Goal: Information Seeking & Learning: Find contact information

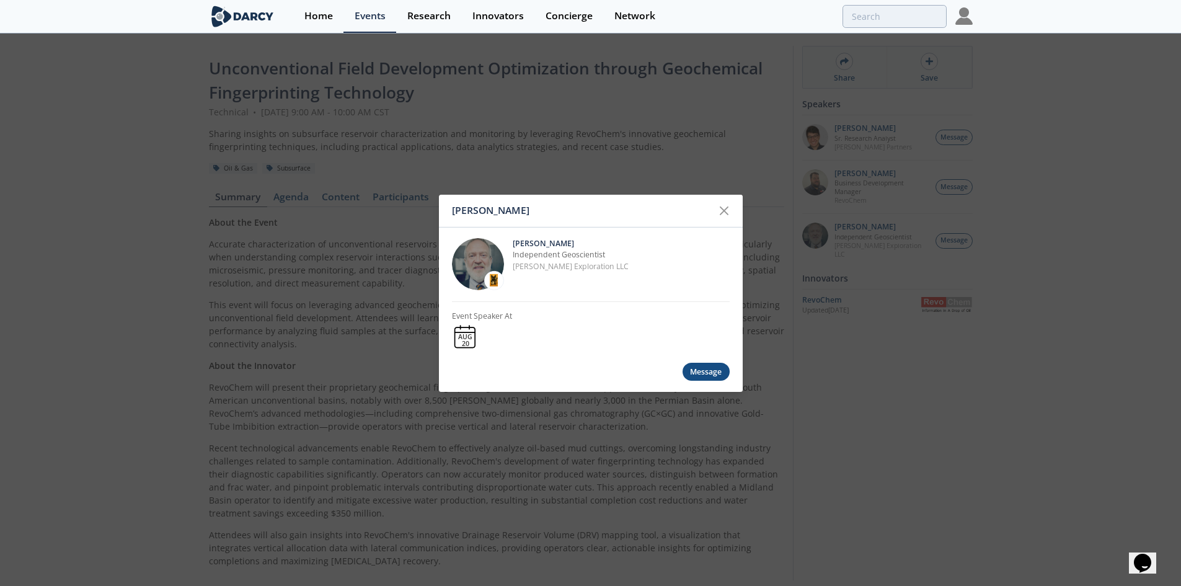
click at [619, 75] on div "John Sinclair John Sinclair Independent Geoscientist Sinclair Exploration LLC E…" at bounding box center [590, 293] width 1181 height 586
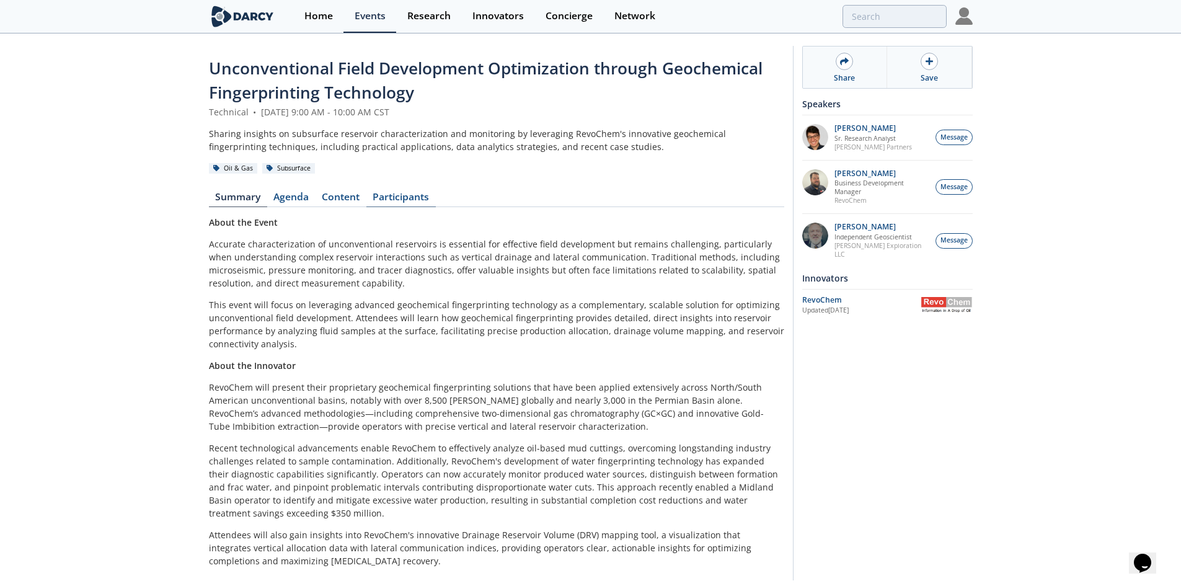
click at [390, 200] on link "Participants" at bounding box center [400, 199] width 69 height 15
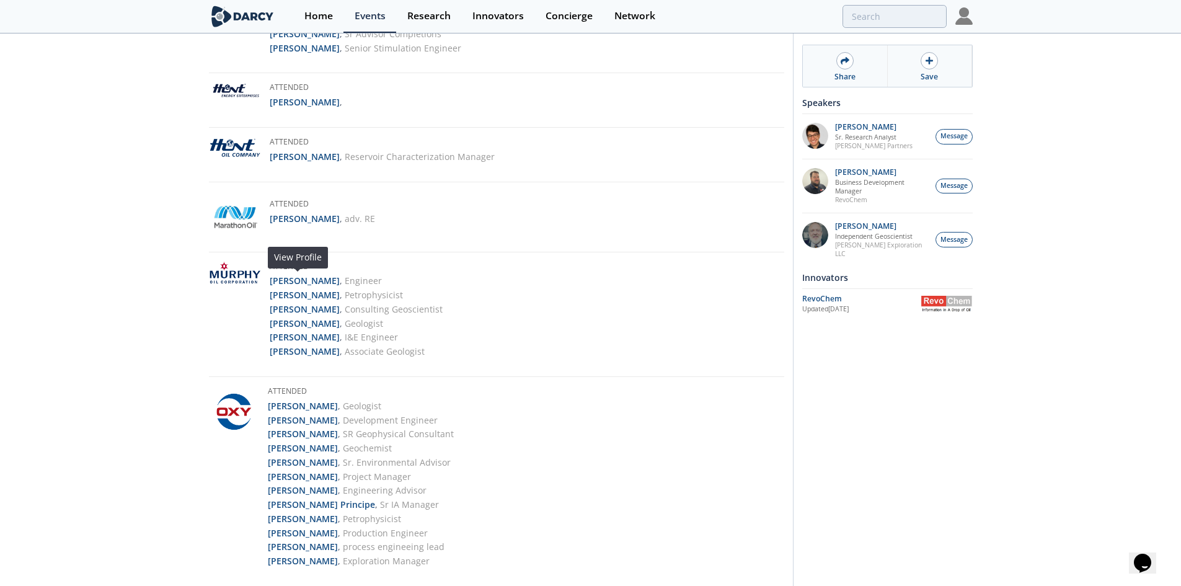
scroll to position [1894, 0]
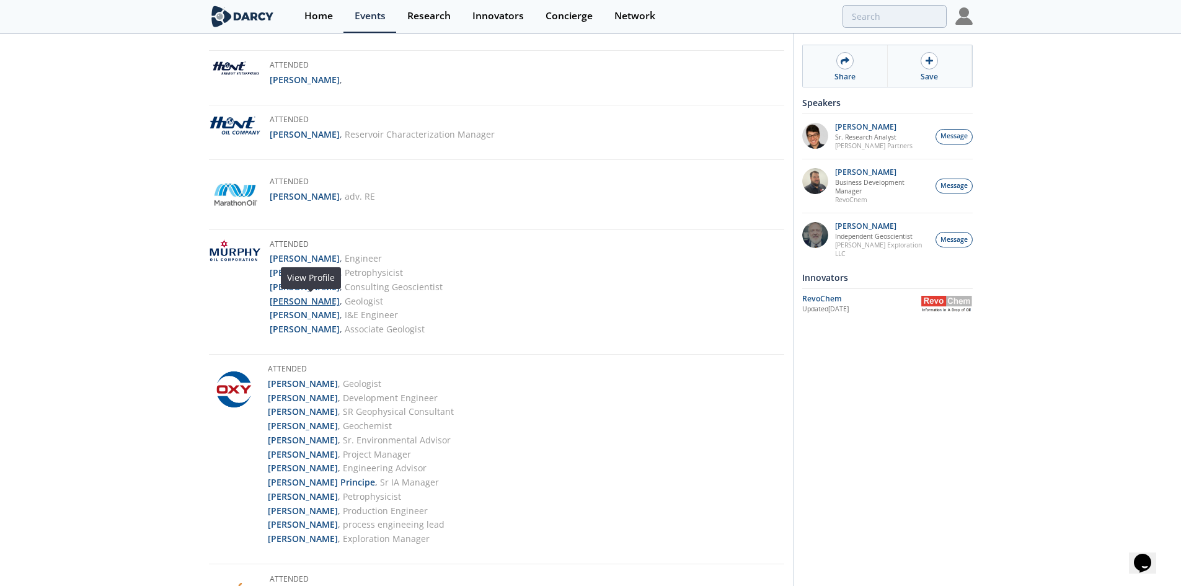
click at [340, 303] on strong "Catherine Donohue" at bounding box center [305, 301] width 70 height 12
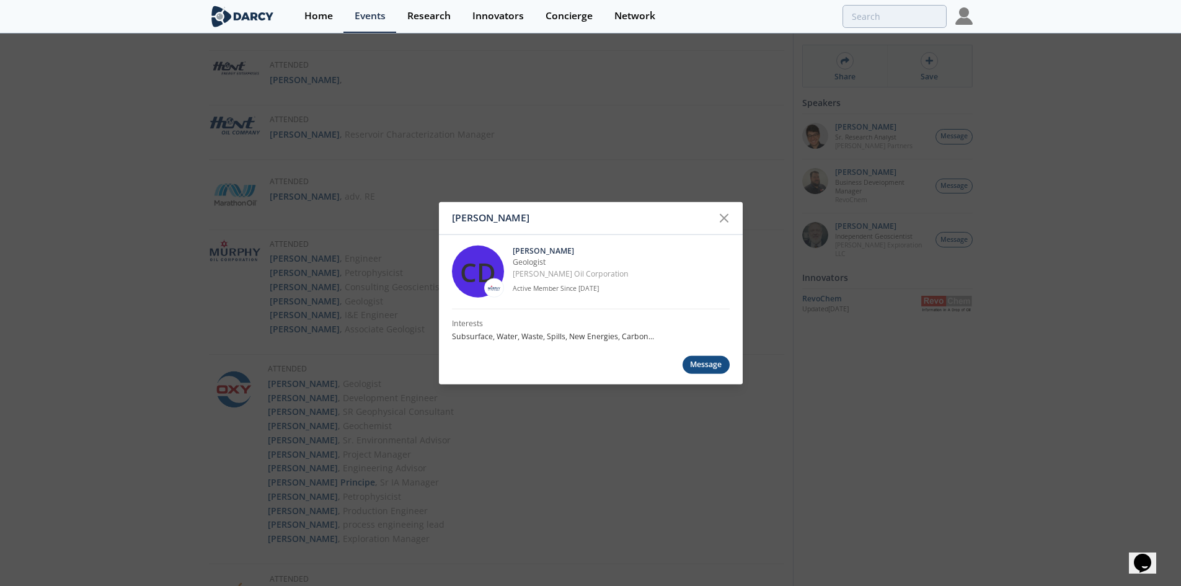
drag, startPoint x: 611, startPoint y: 245, endPoint x: 514, endPoint y: 244, distance: 97.4
click at [514, 244] on div "CD Catherine Donohue Geologist Murphy Oil Corporation Active Member Since Feb. …" at bounding box center [591, 271] width 278 height 74
copy p "Catherine Donohue"
drag, startPoint x: 608, startPoint y: 276, endPoint x: 513, endPoint y: 264, distance: 95.7
click at [513, 264] on div "Catherine Donohue Geologist Murphy Oil Corporation Active Member Since Feb. 2025" at bounding box center [621, 272] width 217 height 52
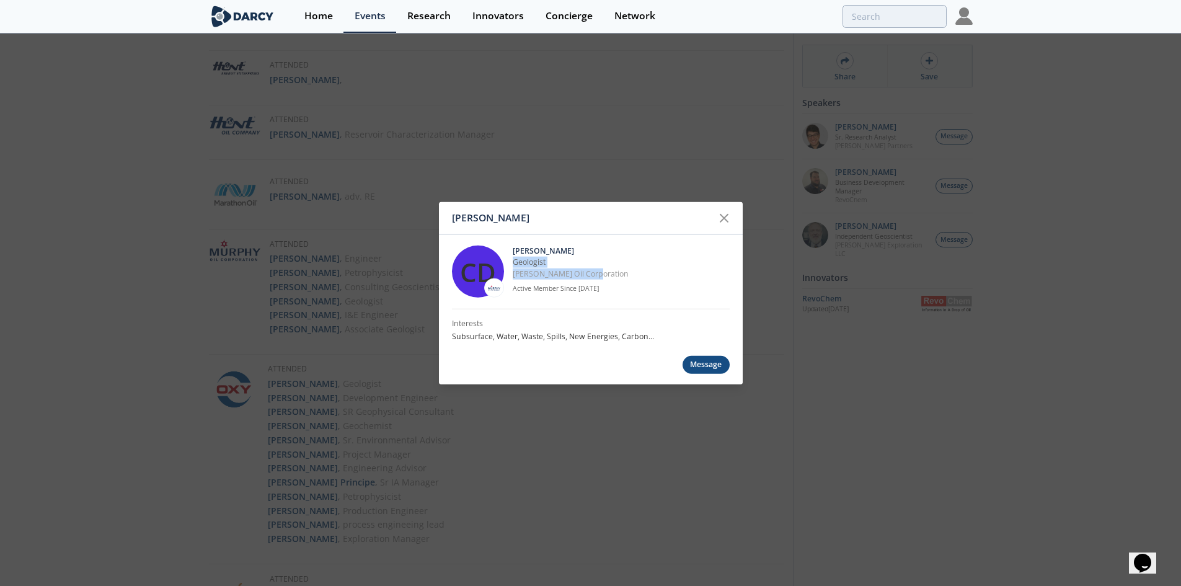
copy div "Geologist Murphy Oil Corporation"
click at [321, 246] on div "Catherine Donohue CD Catherine Donohue Geologist Murphy Oil Corporation Active …" at bounding box center [590, 293] width 1181 height 586
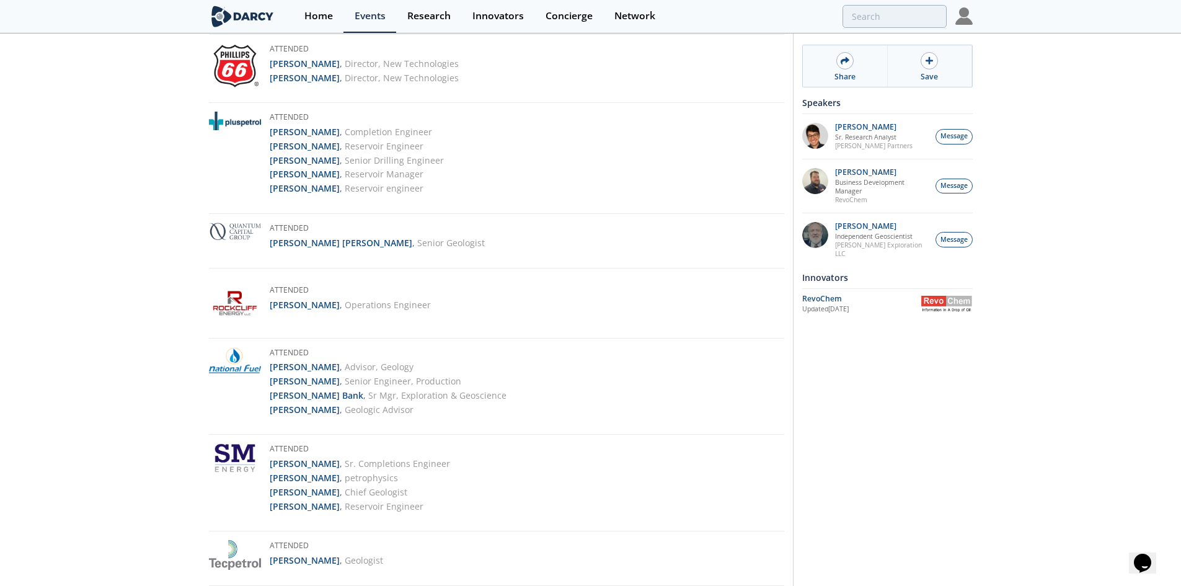
scroll to position [2775, 0]
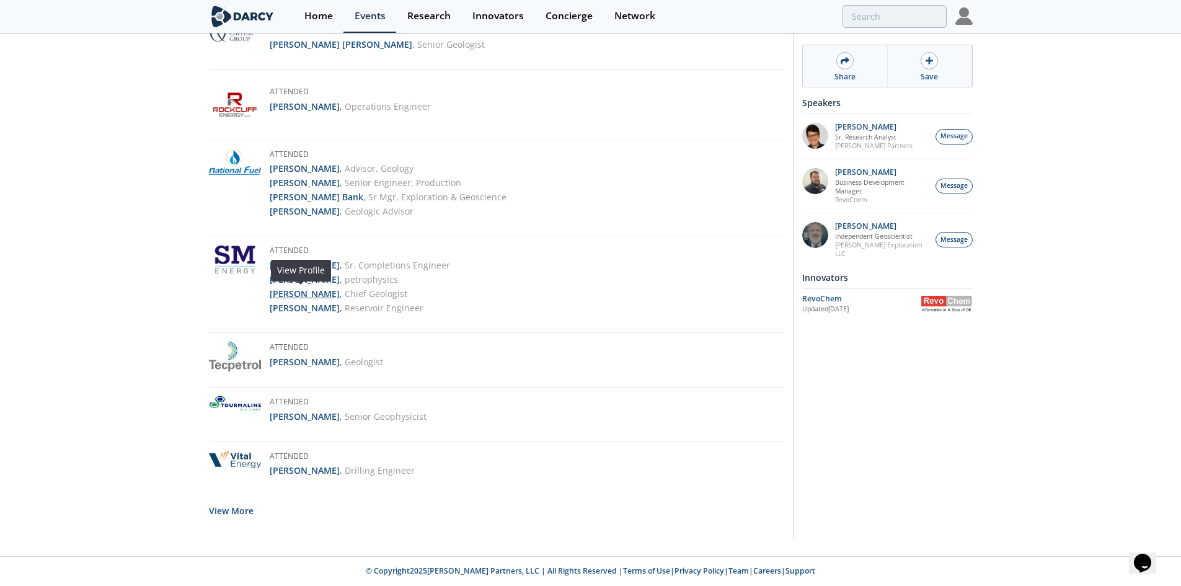
click at [307, 295] on strong "Peter Kaufman" at bounding box center [305, 294] width 70 height 12
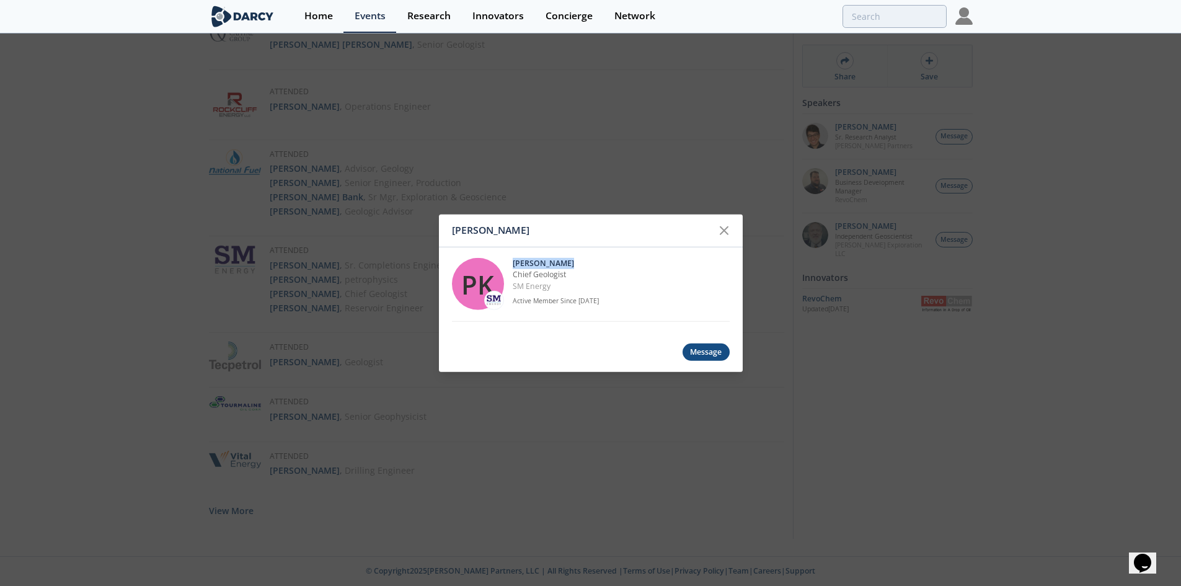
drag, startPoint x: 579, startPoint y: 262, endPoint x: 512, endPoint y: 262, distance: 67.0
click at [513, 262] on p "Peter Kaufman" at bounding box center [621, 263] width 217 height 11
copy p "Peter Kaufman"
drag, startPoint x: 559, startPoint y: 287, endPoint x: 515, endPoint y: 277, distance: 45.1
click at [515, 277] on div "Peter Kaufman Chief Geologist SM Energy Active Member Since May. 2025" at bounding box center [621, 284] width 217 height 52
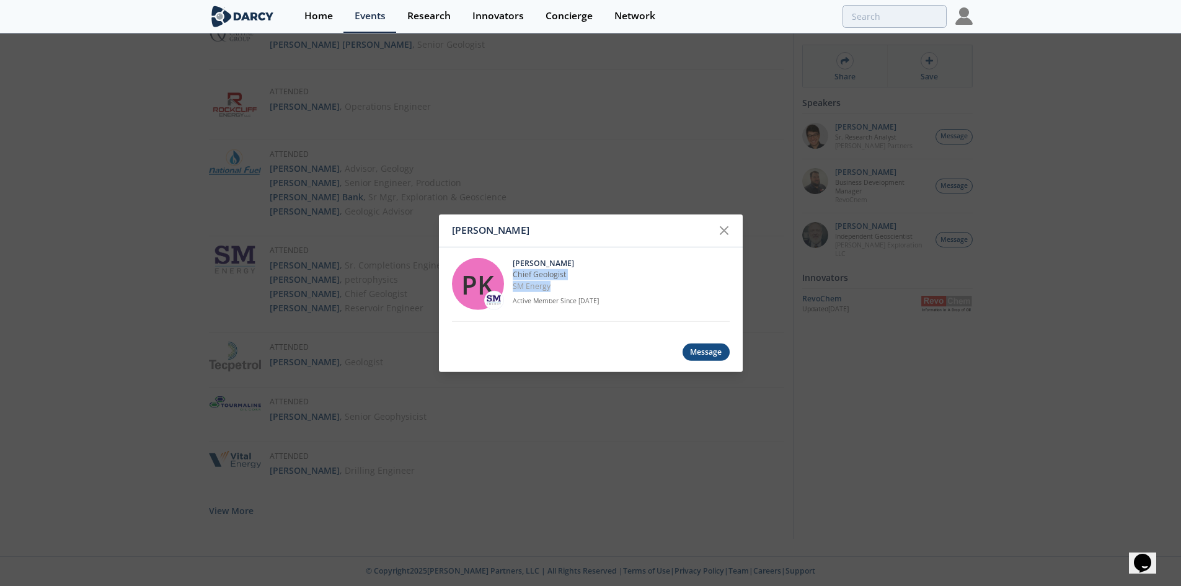
copy div "Chief Geologist SM Energy"
click at [576, 162] on div "Peter Kaufman PK Peter Kaufman Chief Geologist SM Energy Active Member Since Ma…" at bounding box center [590, 293] width 1181 height 586
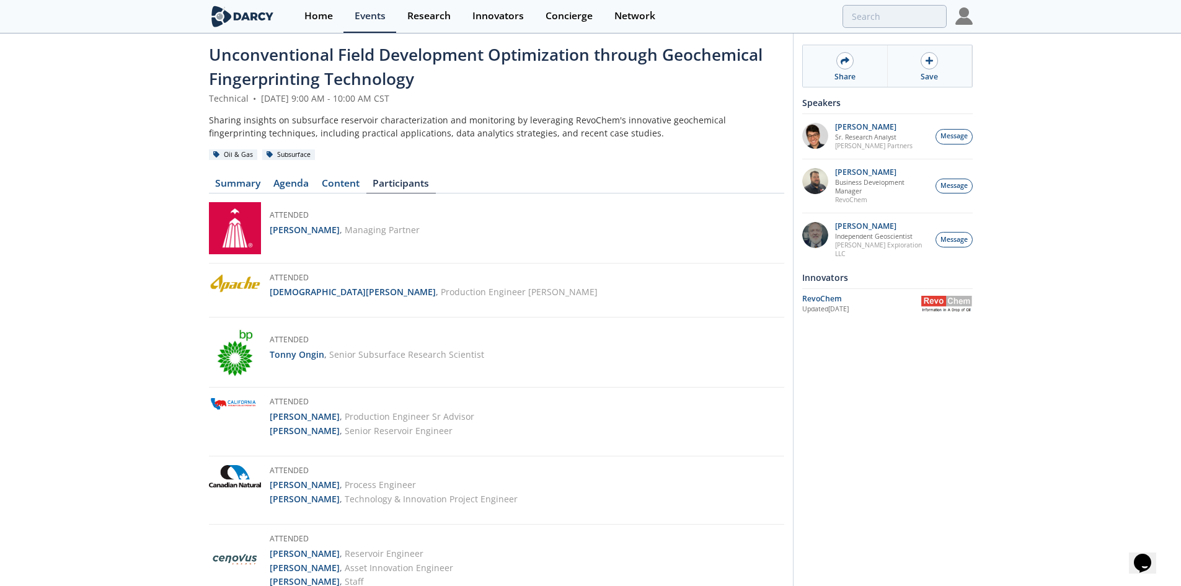
scroll to position [0, 0]
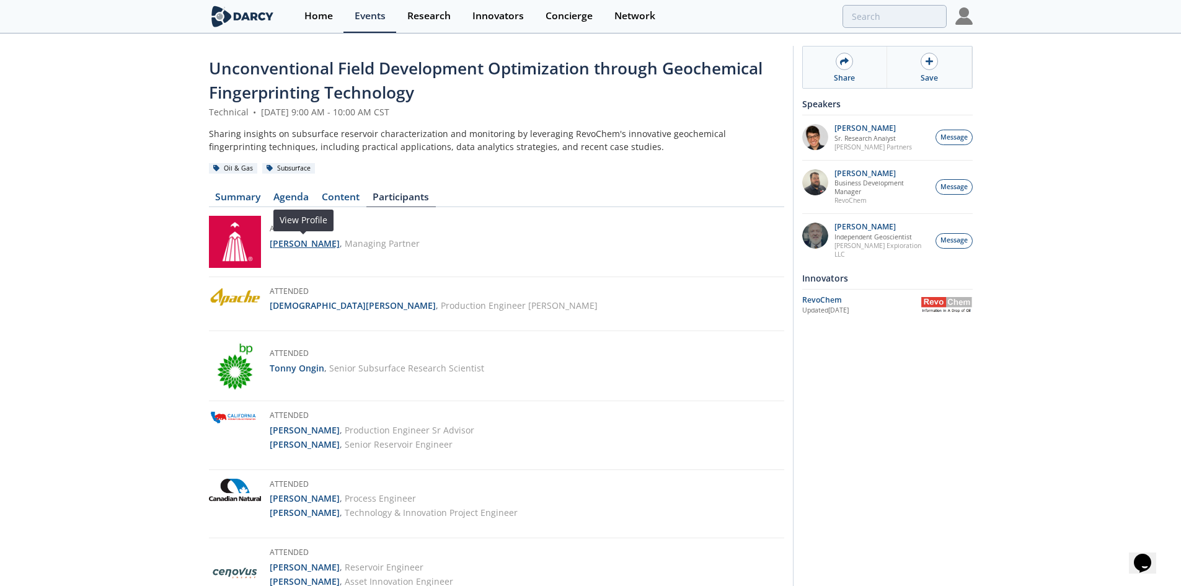
click at [306, 244] on strong "Dirk McDermott" at bounding box center [305, 244] width 70 height 12
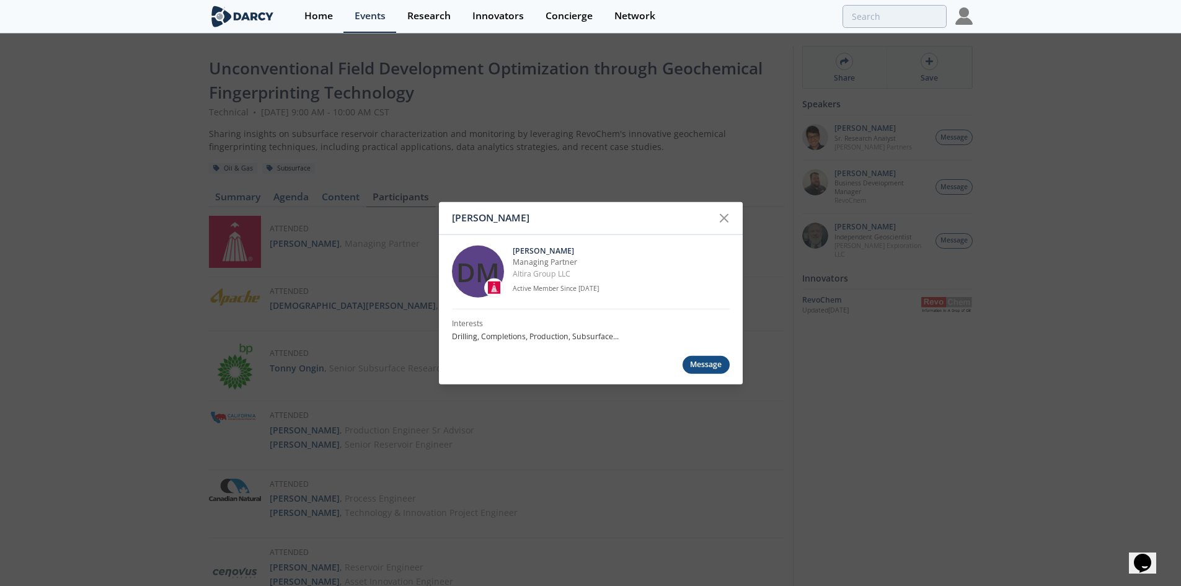
drag, startPoint x: 597, startPoint y: 252, endPoint x: 513, endPoint y: 249, distance: 83.8
click at [513, 249] on p "Dirk McDermott" at bounding box center [621, 251] width 217 height 11
copy p "Dirk McDermott"
drag, startPoint x: 580, startPoint y: 277, endPoint x: 515, endPoint y: 265, distance: 66.8
click at [515, 265] on div "Dirk McDermott Managing Partner Altira Group LLC Active Member Since Mar. 2024" at bounding box center [621, 272] width 217 height 52
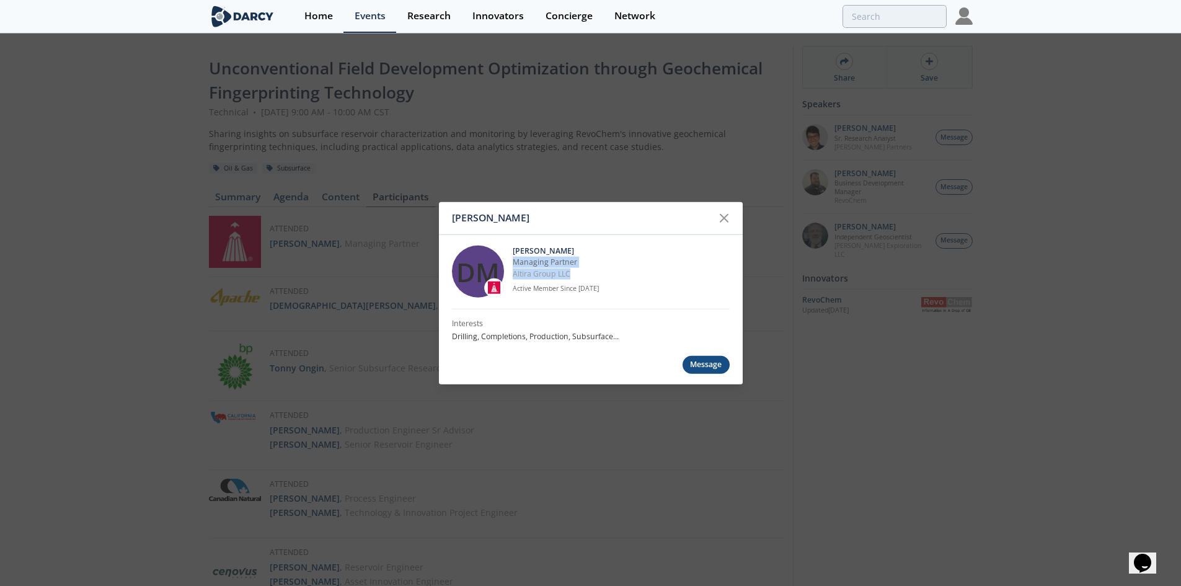
copy div "Managing Partner Altira Group LLC"
click at [263, 216] on div "Dirk McDermott DM Dirk McDermott Managing Partner Altira Group LLC Active Membe…" at bounding box center [590, 293] width 1181 height 586
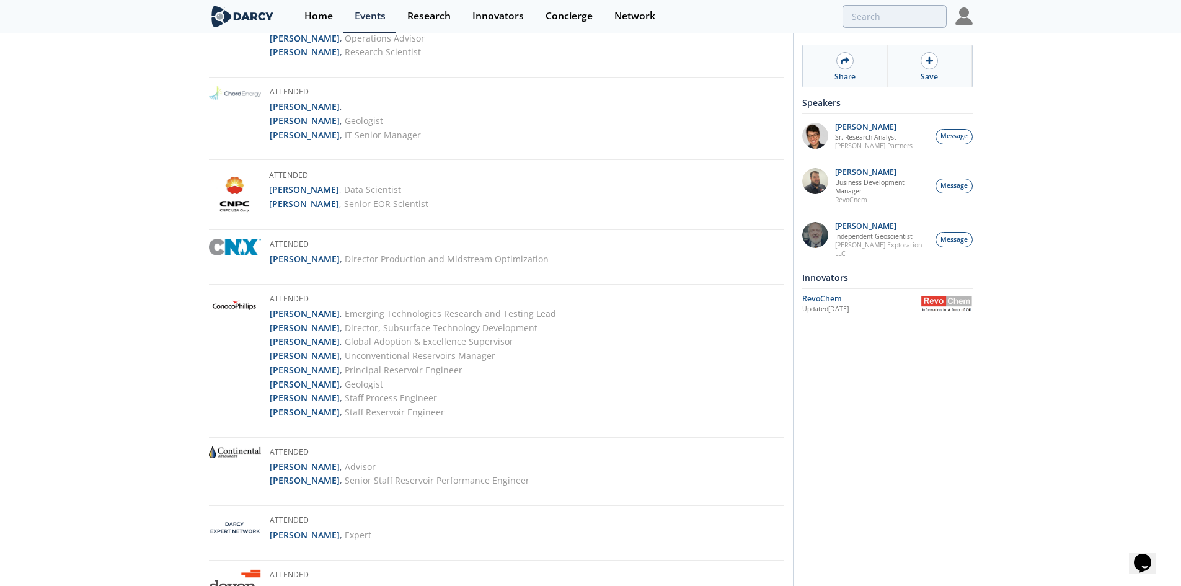
scroll to position [930, 0]
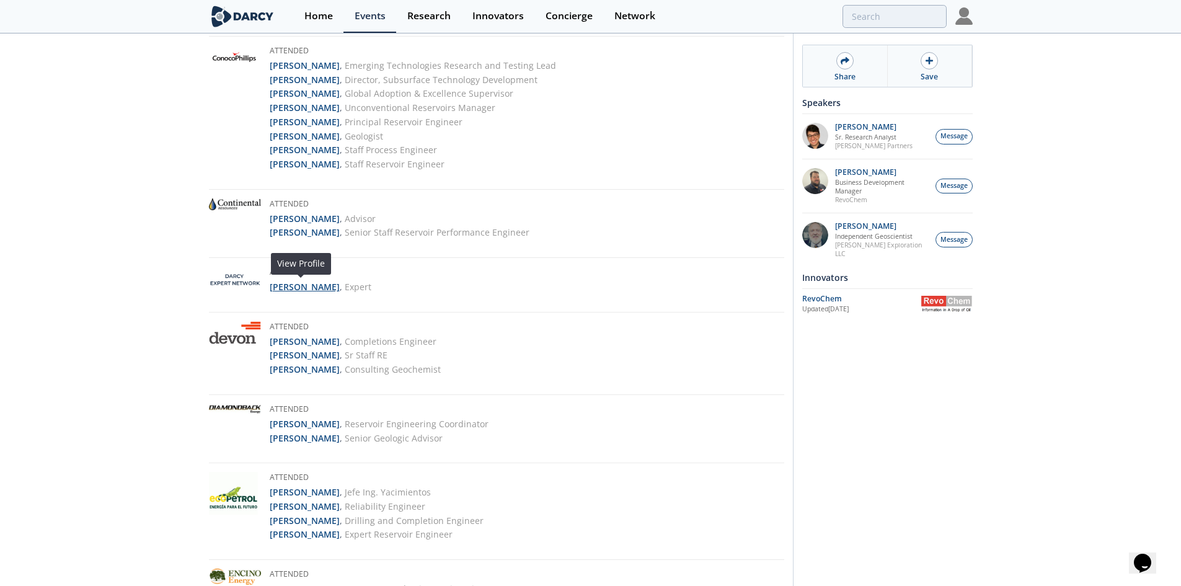
click at [297, 289] on strong "Hani Elshahawi" at bounding box center [305, 287] width 70 height 12
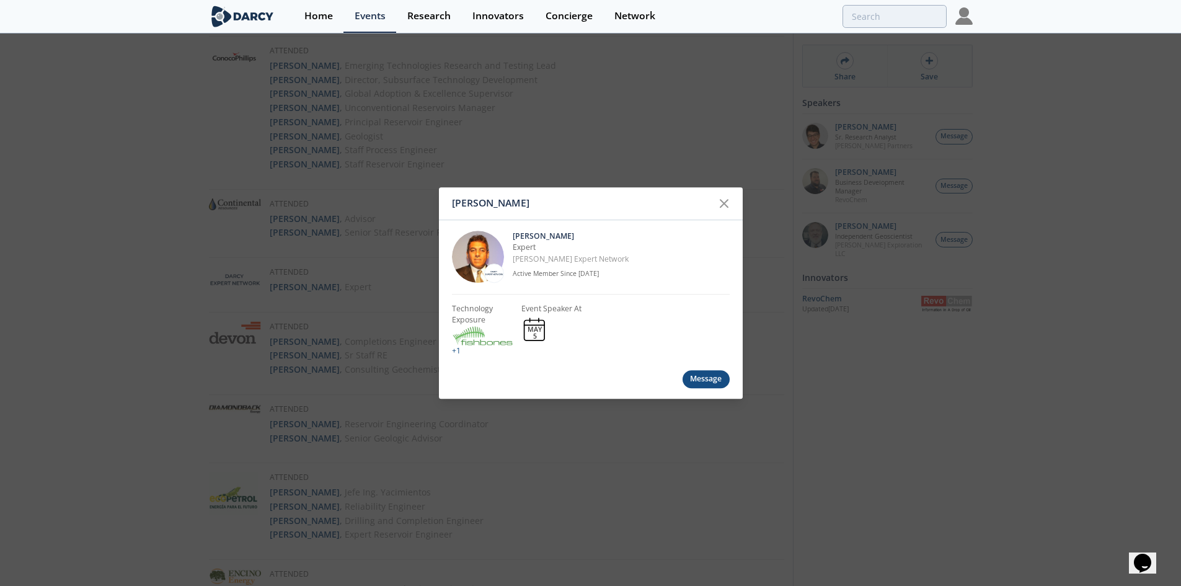
drag, startPoint x: 590, startPoint y: 223, endPoint x: 507, endPoint y: 233, distance: 84.4
click at [507, 233] on div "Hani Elshahawi Expert Darcy Expert Network Active Member Since Oct. 2020" at bounding box center [591, 257] width 278 height 74
click at [543, 232] on p "Hani Elshahawi" at bounding box center [621, 236] width 217 height 11
click at [571, 236] on p "Hani Elshahawi" at bounding box center [621, 236] width 217 height 11
drag, startPoint x: 571, startPoint y: 237, endPoint x: 515, endPoint y: 235, distance: 55.2
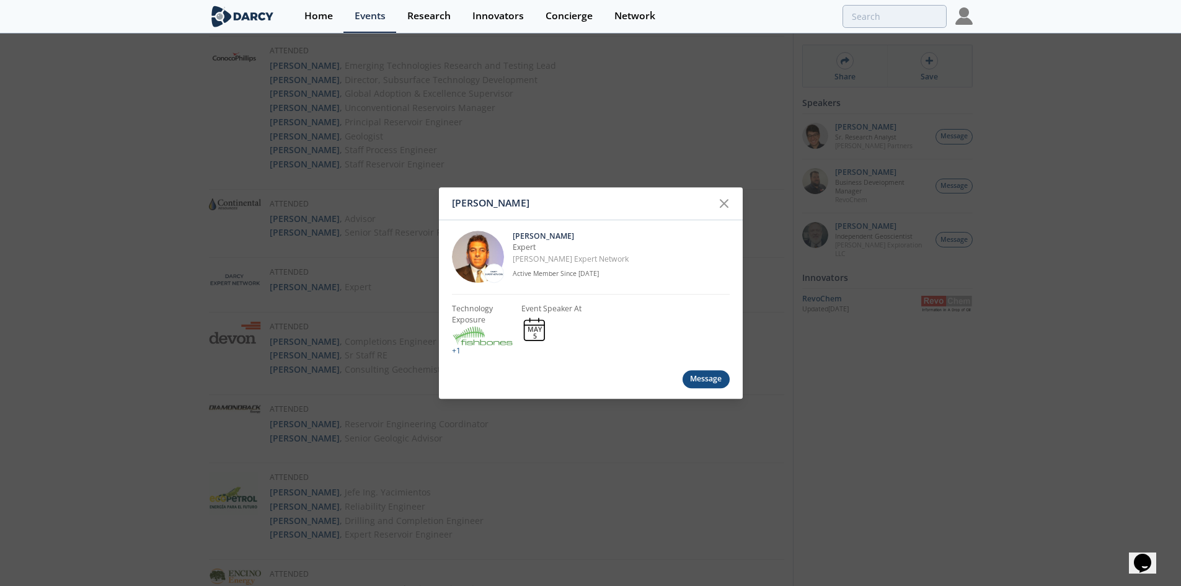
click at [515, 235] on p "Hani Elshahawi" at bounding box center [621, 236] width 217 height 11
copy p "Hani Elshahawi"
drag, startPoint x: 574, startPoint y: 263, endPoint x: 513, endPoint y: 261, distance: 60.8
click at [513, 261] on p "Darcy Expert Network" at bounding box center [621, 259] width 217 height 11
copy p "Darcy Expert Network"
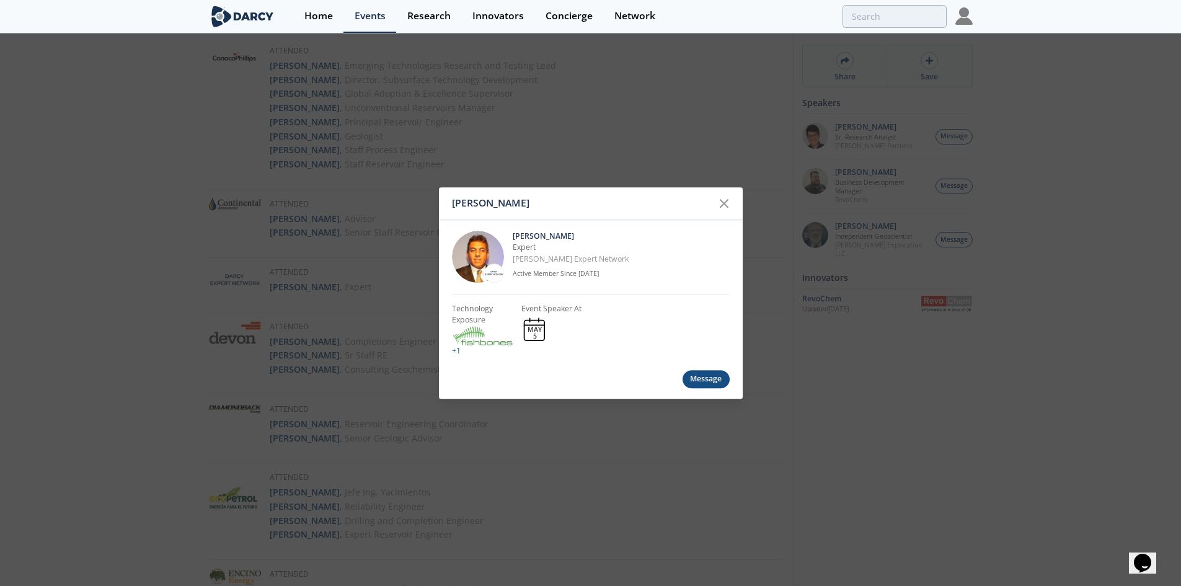
click at [1080, 242] on div "Hani Elshahawi Hani Elshahawi Expert Darcy Expert Network Active Member Since O…" at bounding box center [590, 293] width 1181 height 586
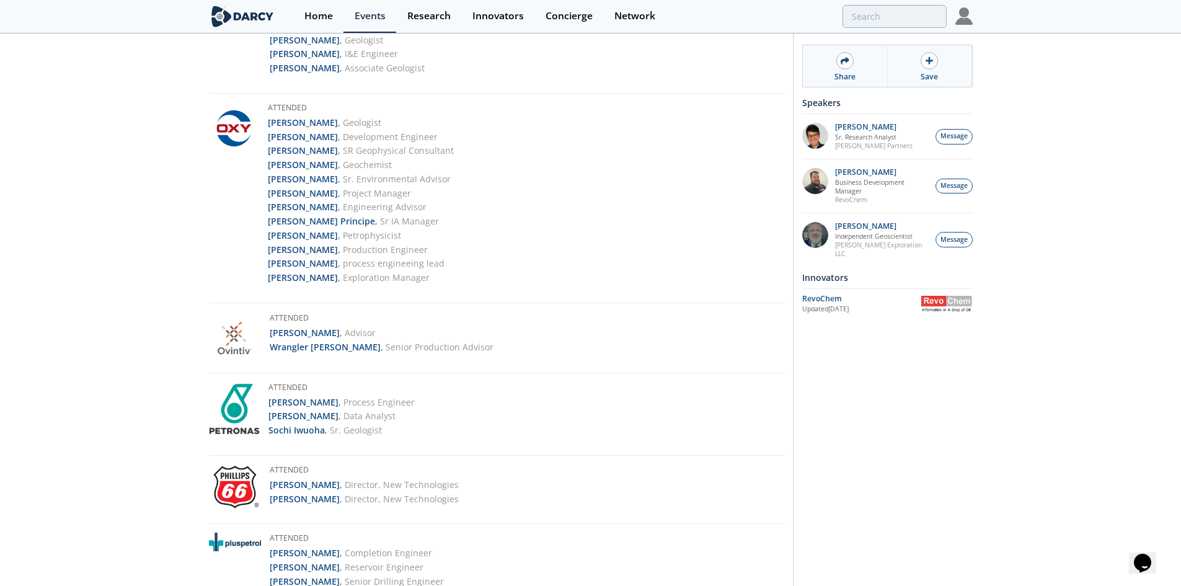
scroll to position [2232, 0]
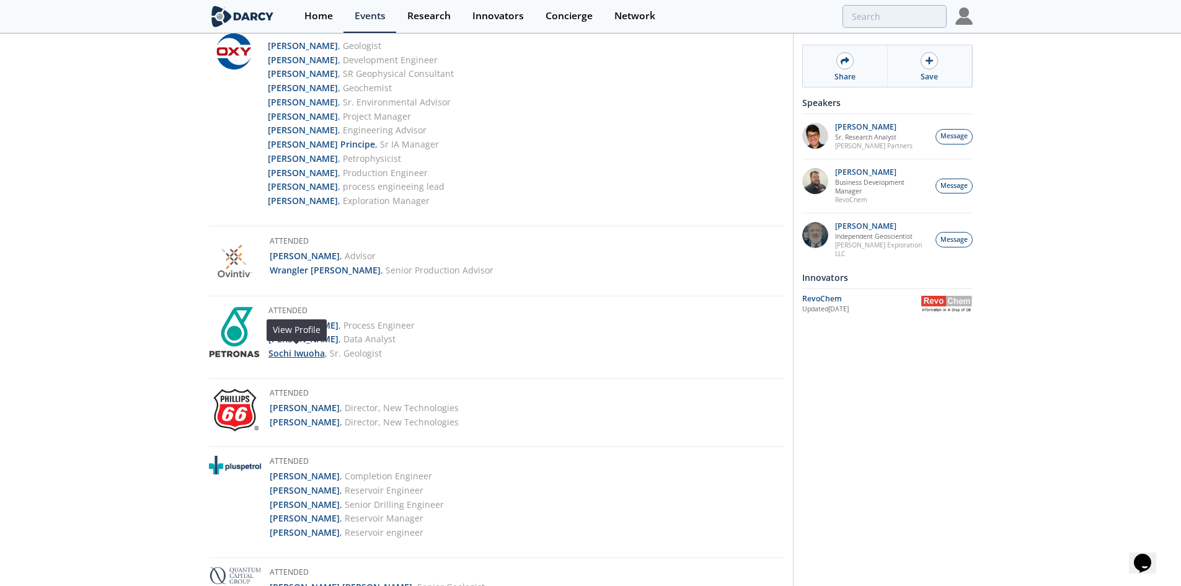
click at [299, 354] on strong "Sochi Iwuoha" at bounding box center [297, 353] width 56 height 12
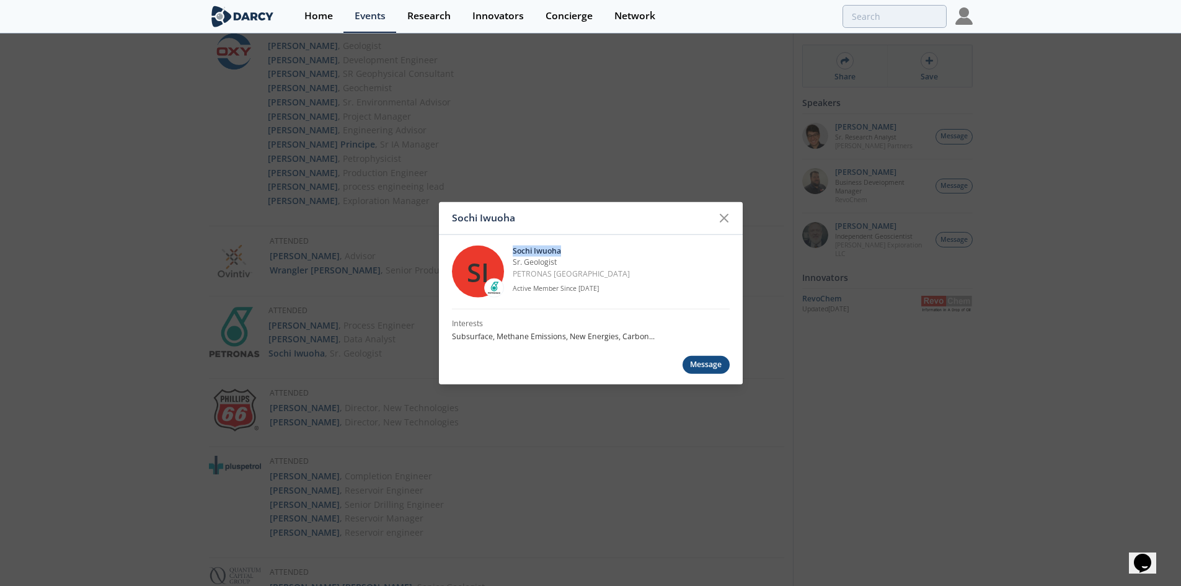
drag, startPoint x: 584, startPoint y: 251, endPoint x: 514, endPoint y: 251, distance: 70.1
click at [514, 251] on p "Sochi Iwuoha" at bounding box center [621, 251] width 217 height 11
copy p "Sochi Iwuoha"
drag, startPoint x: 597, startPoint y: 274, endPoint x: 513, endPoint y: 264, distance: 85.0
click at [513, 264] on div "Sochi Iwuoha Sr. Geologist PETRONAS Canada Active Member Since Jun. 2021" at bounding box center [621, 272] width 217 height 52
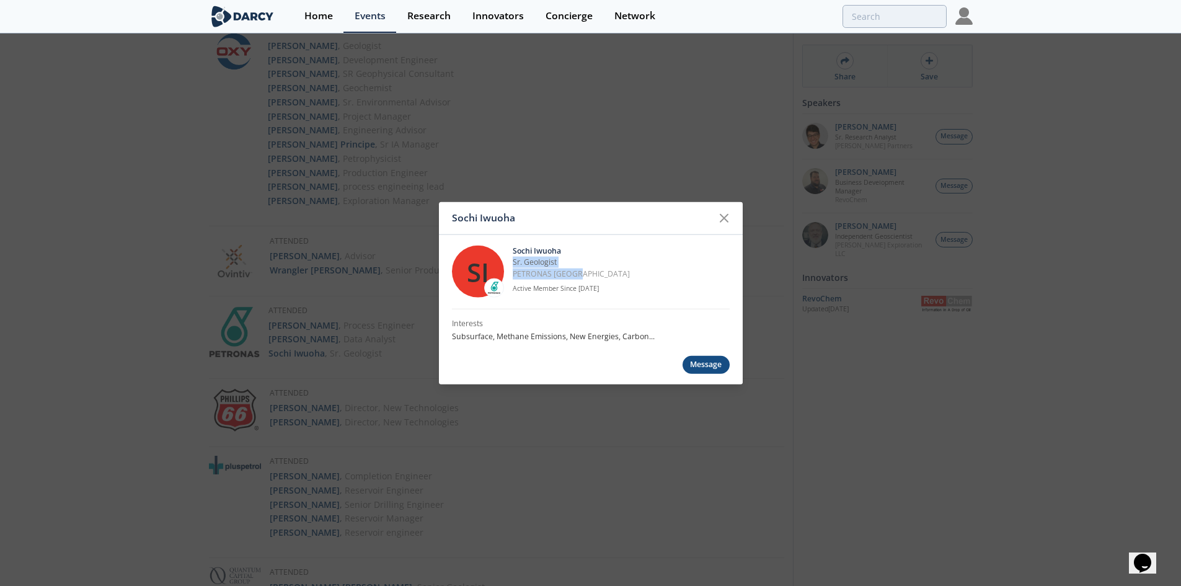
copy div "Sr. Geologist PETRONAS Canada"
click at [259, 332] on div "Sochi Iwuoha SI Sochi Iwuoha Sr. Geologist PETRONAS Canada Active Member Since …" at bounding box center [590, 293] width 1181 height 586
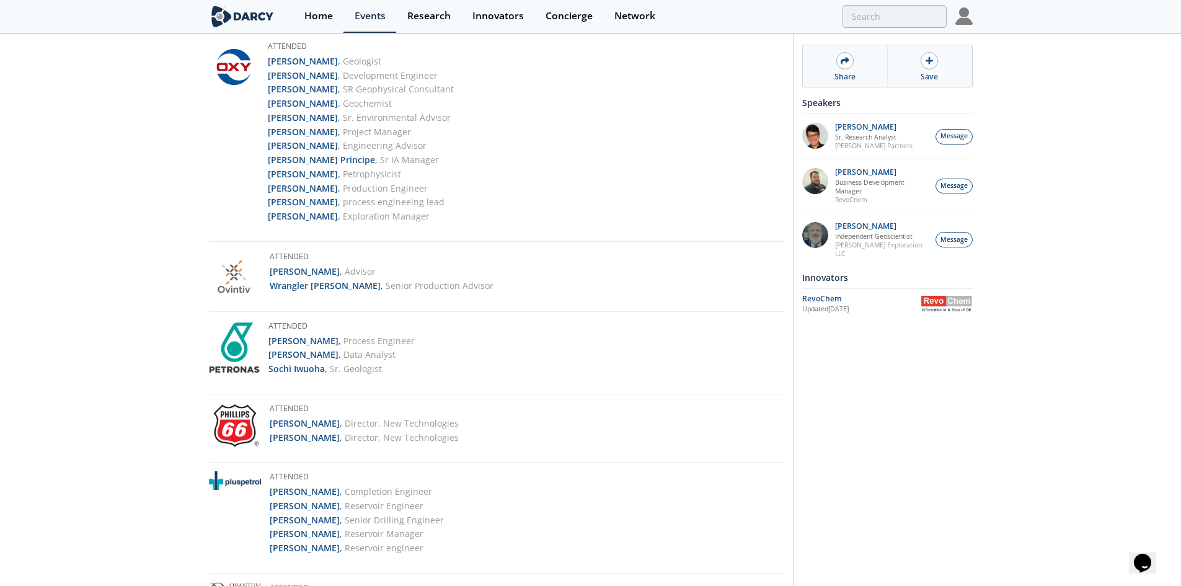
scroll to position [2093, 0]
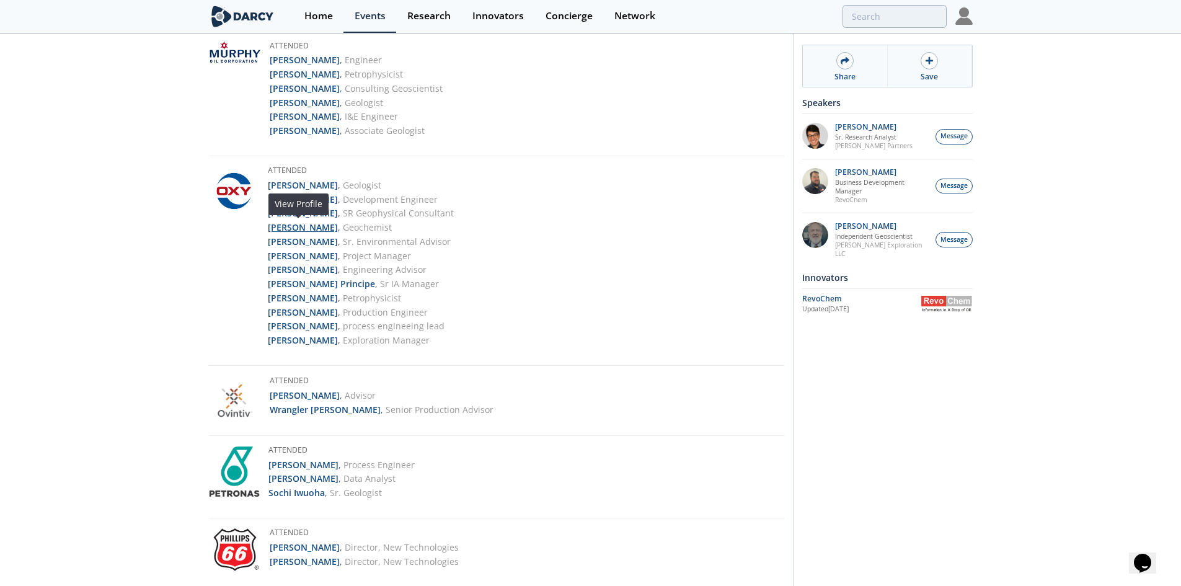
click at [298, 229] on strong "Henry Halpern" at bounding box center [303, 227] width 70 height 12
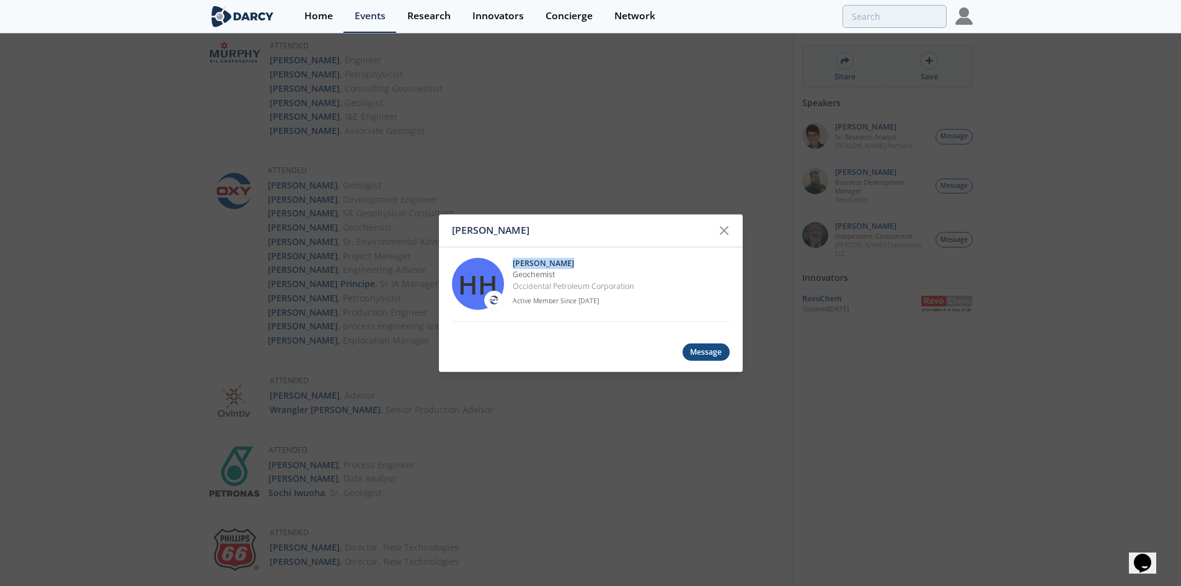
drag, startPoint x: 593, startPoint y: 257, endPoint x: 513, endPoint y: 257, distance: 80.0
click at [513, 257] on div "HH Henry Halpern Geochemist Occidental Petroleum Corporation Active Member Sinc…" at bounding box center [591, 284] width 278 height 74
drag, startPoint x: 645, startPoint y: 287, endPoint x: 514, endPoint y: 274, distance: 131.4
click at [514, 274] on div "Henry Halpern Geochemist Occidental Petroleum Corporation Active Member Since A…" at bounding box center [621, 284] width 217 height 52
click at [628, 273] on p "Geochemist" at bounding box center [621, 274] width 217 height 11
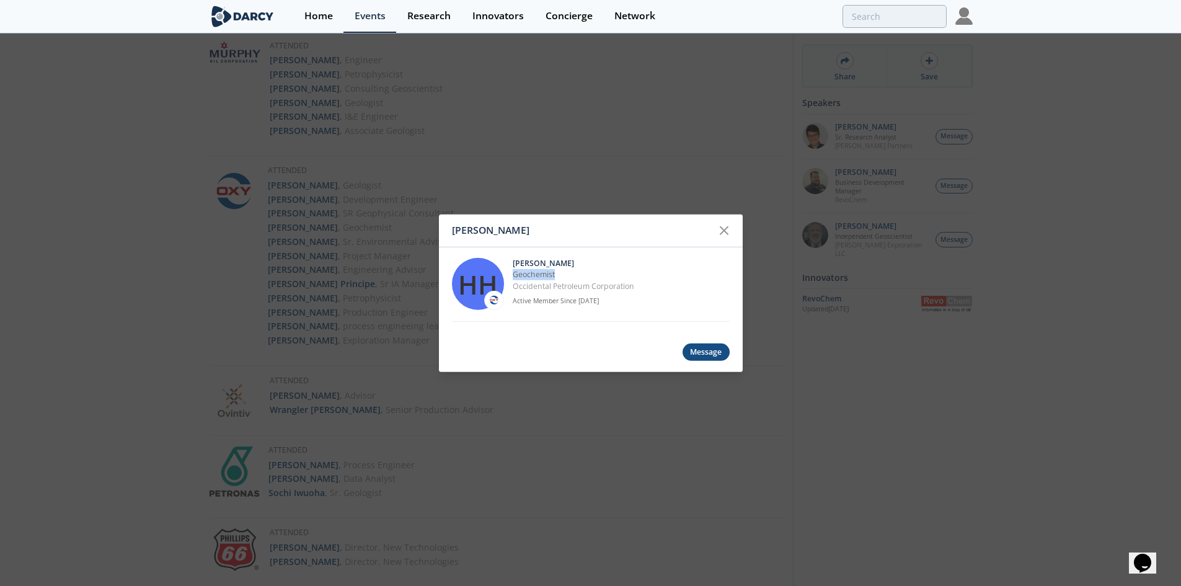
drag, startPoint x: 579, startPoint y: 274, endPoint x: 514, endPoint y: 275, distance: 65.1
click at [514, 275] on p "Geochemist" at bounding box center [621, 274] width 217 height 11
click at [703, 153] on div "Henry Halpern HH Henry Halpern Geochemist Occidental Petroleum Corporation Acti…" at bounding box center [590, 293] width 1181 height 586
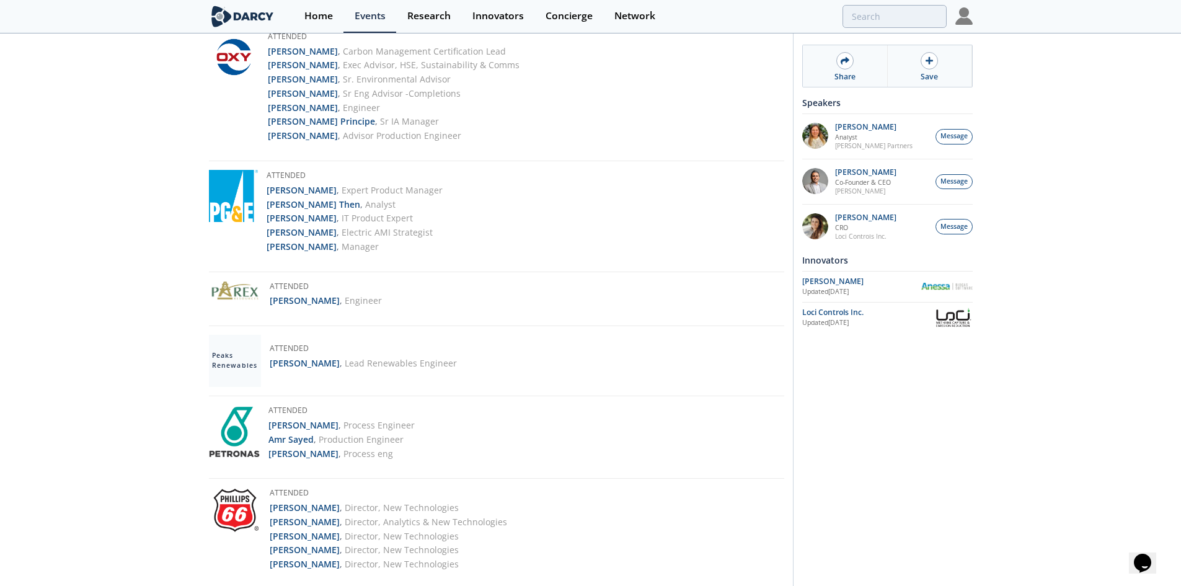
scroll to position [2046, 0]
click at [328, 364] on strong "Andrew Townsend" at bounding box center [305, 364] width 70 height 12
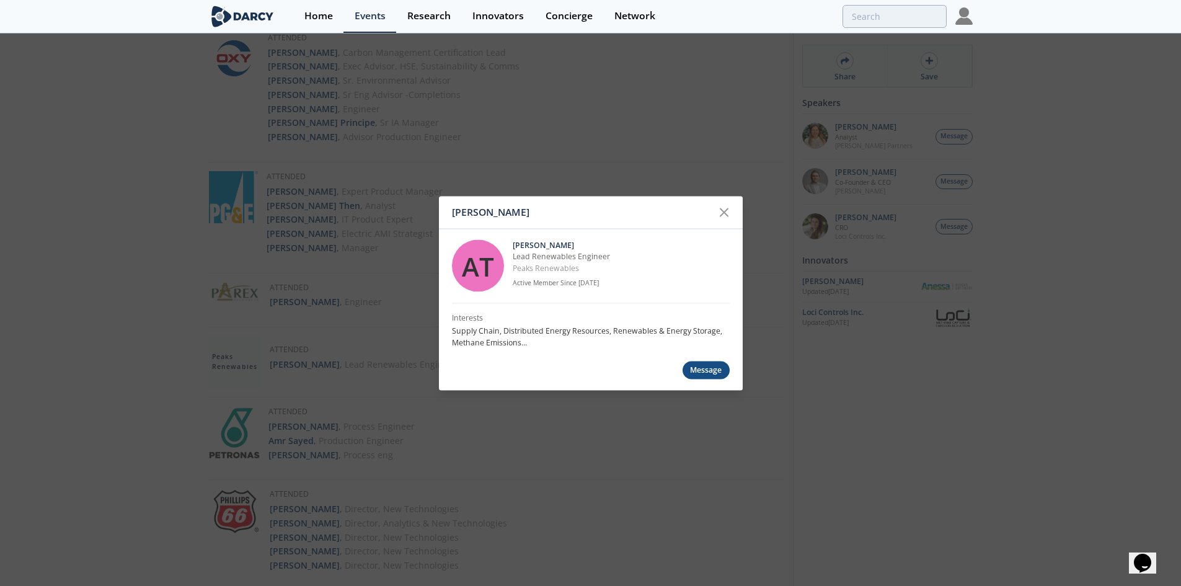
drag, startPoint x: 608, startPoint y: 244, endPoint x: 512, endPoint y: 246, distance: 96.8
click at [512, 246] on div "AT Andrew Townsend Lead Renewables Engineer Peaks Renewables Active Member Sinc…" at bounding box center [591, 266] width 278 height 74
copy p "Andrew Townsend"
drag, startPoint x: 593, startPoint y: 269, endPoint x: 512, endPoint y: 257, distance: 82.1
click at [512, 257] on div "AT Andrew Townsend Lead Renewables Engineer Peaks Renewables Active Member Sinc…" at bounding box center [591, 266] width 278 height 74
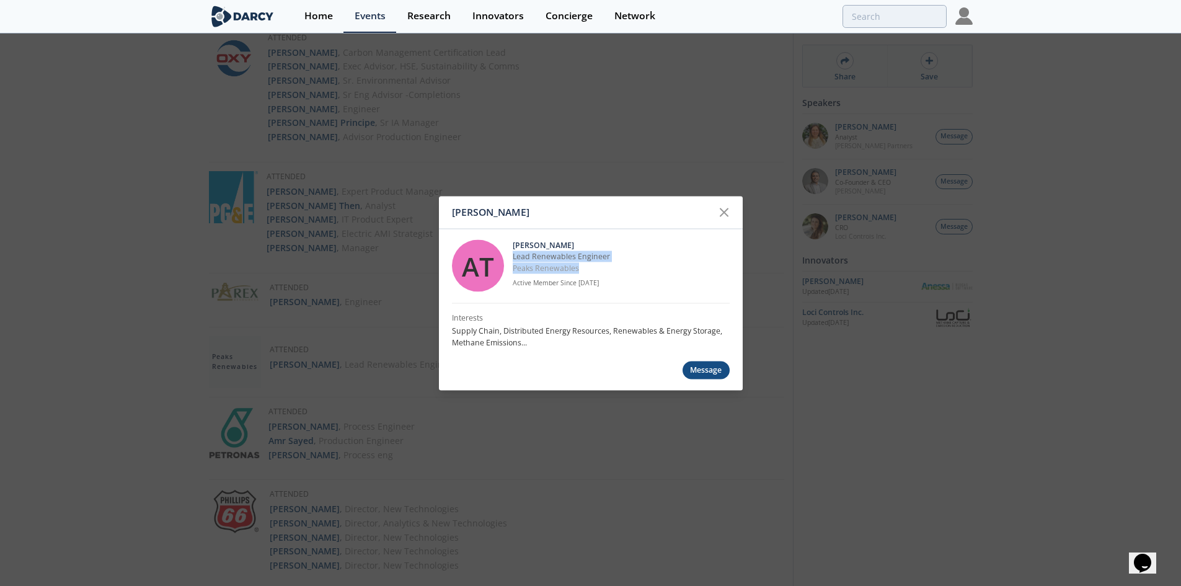
copy div "Lead Renewables Engineer Peaks Renewables"
click at [966, 498] on div "Andrew Townsend AT Andrew Townsend Lead Renewables Engineer Peaks Renewables Ac…" at bounding box center [590, 293] width 1181 height 586
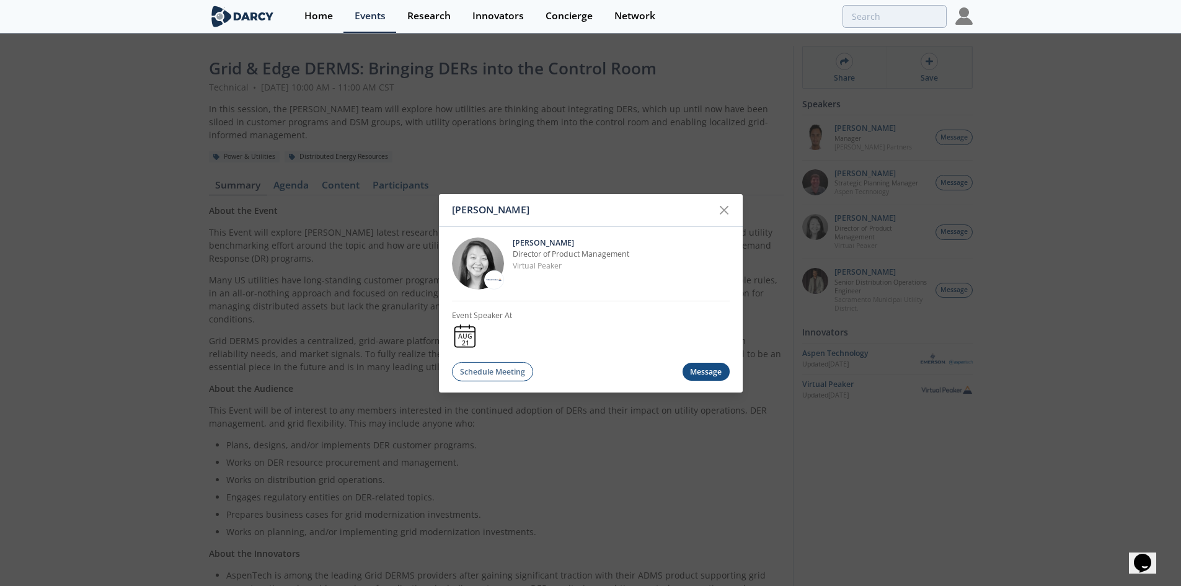
click at [639, 143] on div "[PERSON_NAME] [PERSON_NAME] Director of Product Management Virtual Peaker Event…" at bounding box center [590, 293] width 1181 height 586
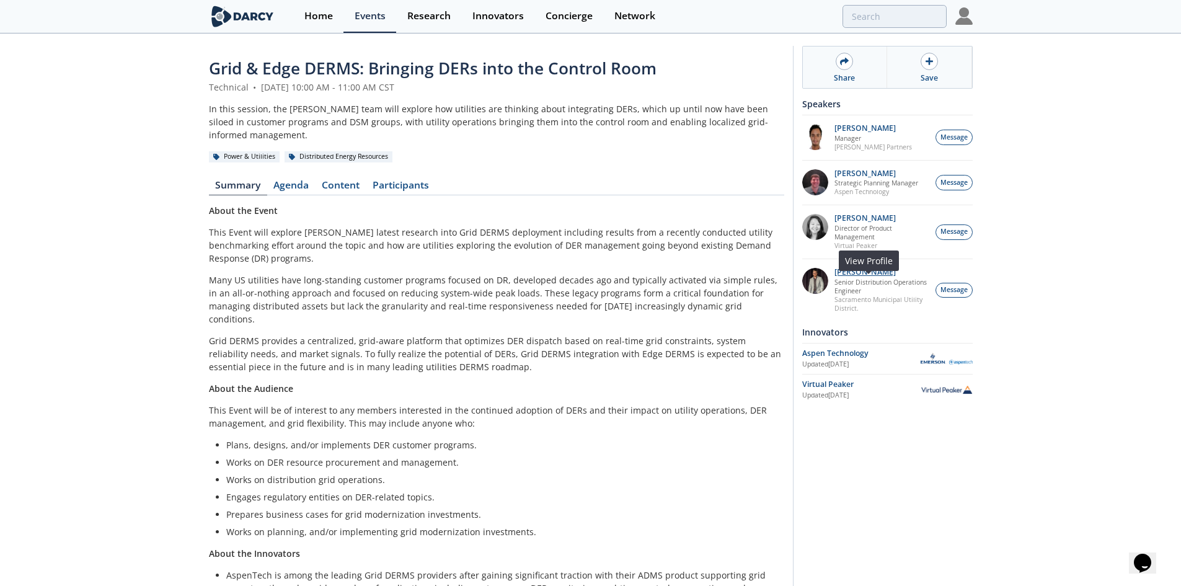
click at [867, 277] on p "[PERSON_NAME]" at bounding box center [882, 272] width 94 height 9
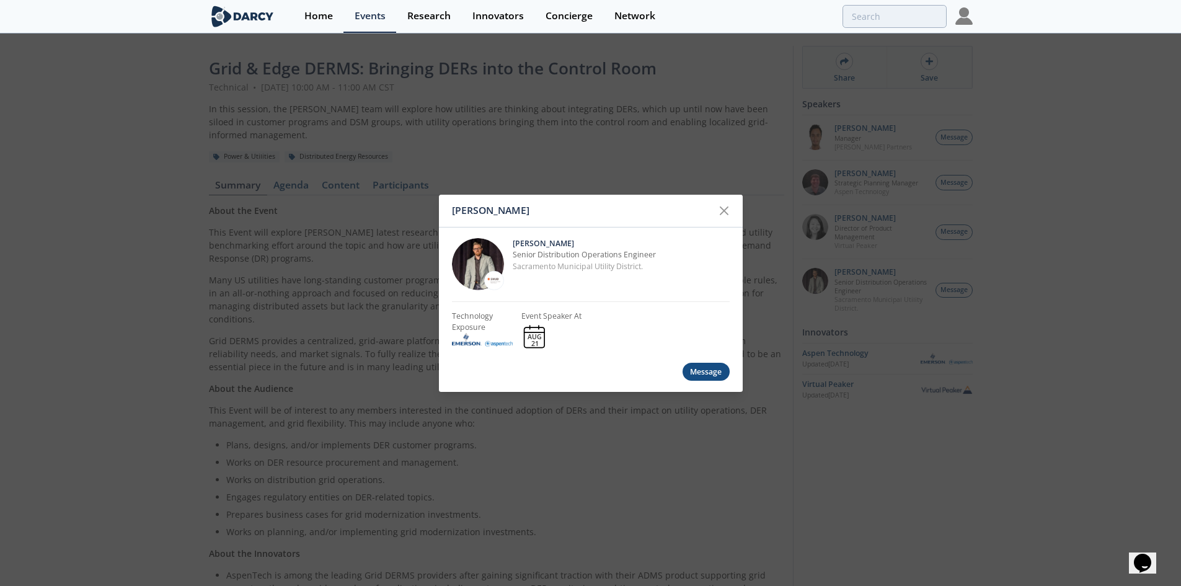
drag, startPoint x: 589, startPoint y: 243, endPoint x: 513, endPoint y: 241, distance: 75.7
click at [513, 241] on p "[PERSON_NAME]" at bounding box center [621, 243] width 217 height 11
copy p "[PERSON_NAME]"
drag, startPoint x: 678, startPoint y: 255, endPoint x: 511, endPoint y: 257, distance: 167.4
click at [511, 257] on div "[PERSON_NAME] Senior Distribution Operations Engineer Sacramento Municipal Util…" at bounding box center [591, 264] width 278 height 74
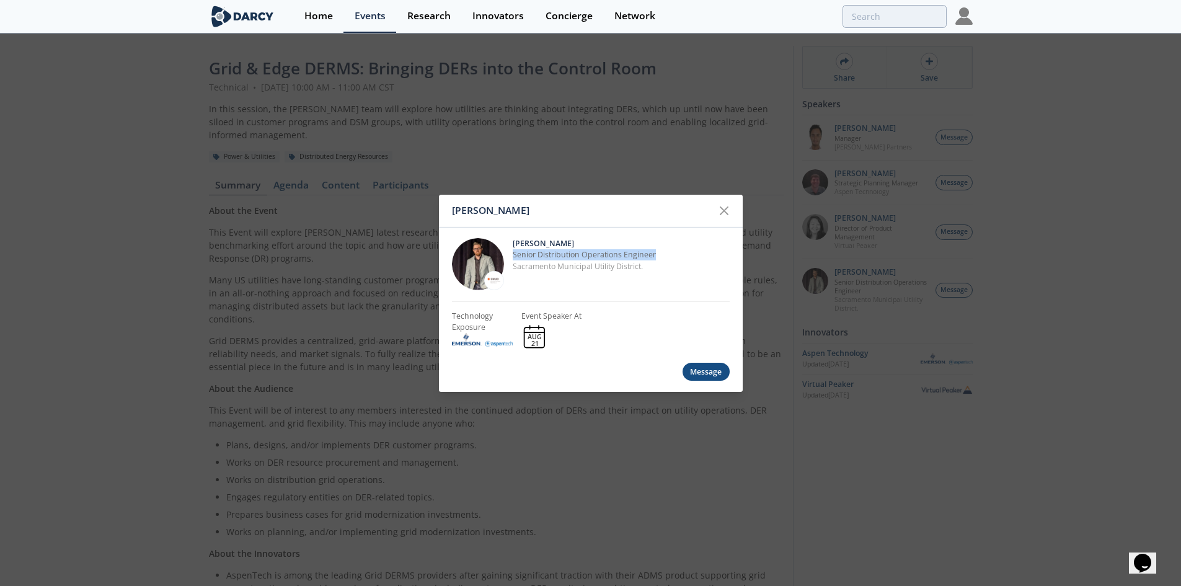
copy p "Senior Distribution Operations Engineer"
click at [683, 135] on div "[PERSON_NAME] [PERSON_NAME] Senior Distribution Operations Engineer Sacramento …" at bounding box center [590, 293] width 1181 height 586
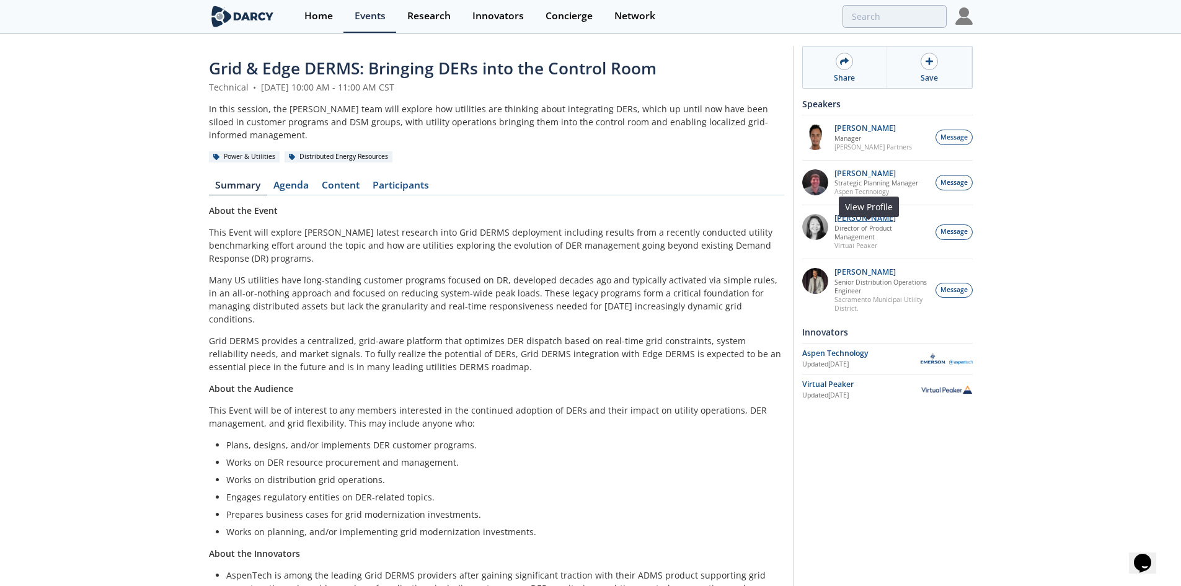
click at [880, 223] on p "[PERSON_NAME]" at bounding box center [882, 218] width 94 height 9
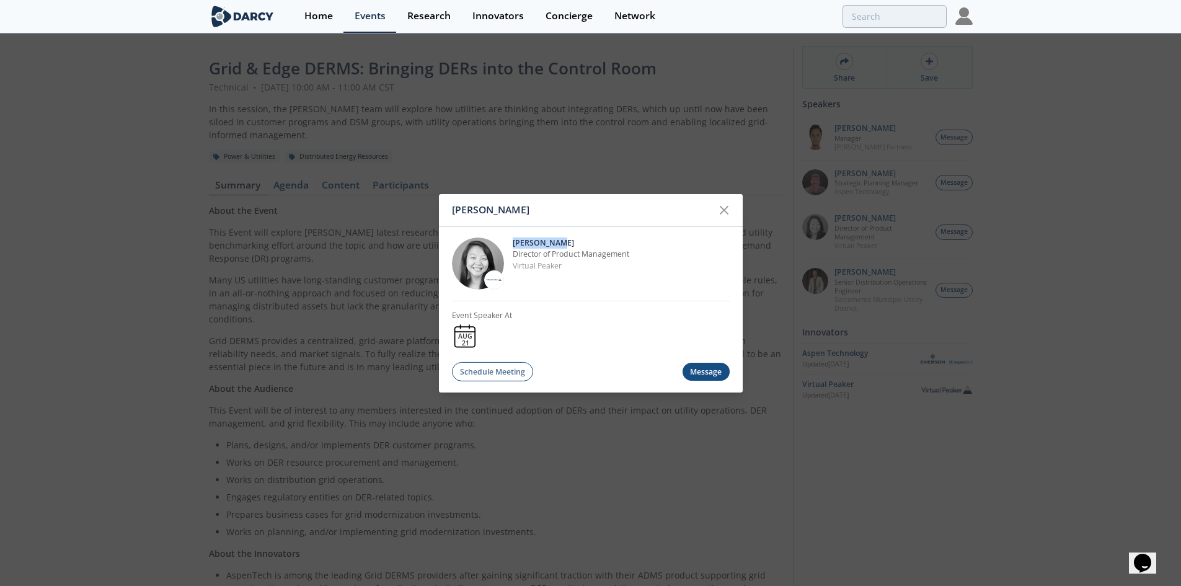
drag, startPoint x: 594, startPoint y: 242, endPoint x: 513, endPoint y: 241, distance: 81.2
click at [513, 241] on p "[PERSON_NAME]" at bounding box center [621, 243] width 217 height 11
copy p "[PERSON_NAME]"
drag, startPoint x: 575, startPoint y: 267, endPoint x: 510, endPoint y: 252, distance: 67.4
click at [510, 252] on div "[PERSON_NAME] Director of Product Management Virtual Peaker" at bounding box center [591, 263] width 278 height 74
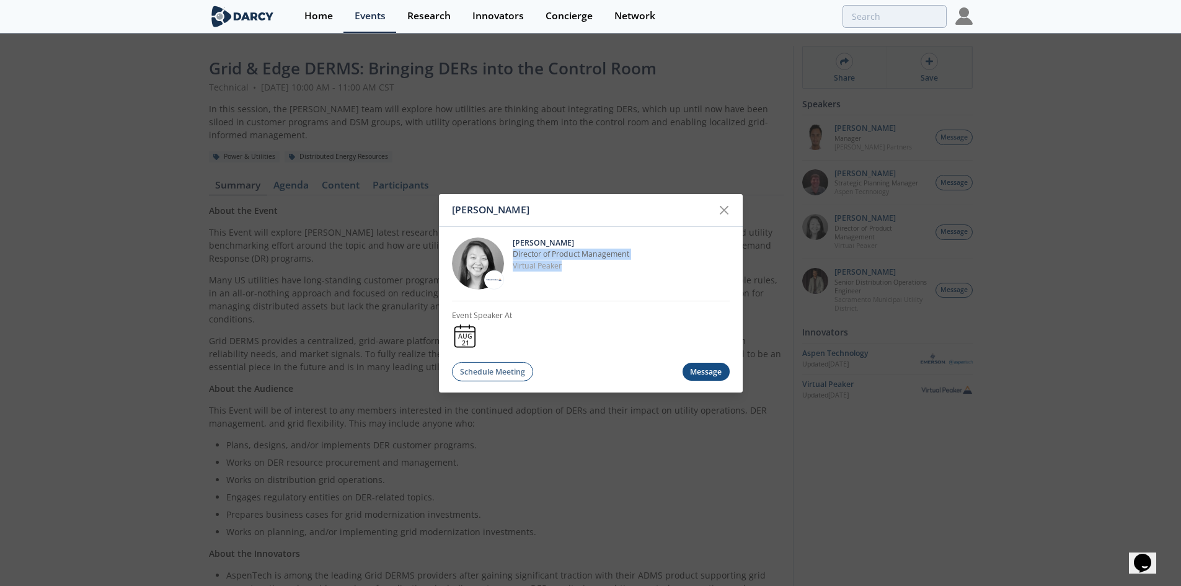
copy div "Director of Product Management Virtual Peaker"
click at [743, 168] on div "[PERSON_NAME] [PERSON_NAME] Director of Product Management Virtual Peaker Event…" at bounding box center [590, 293] width 1181 height 586
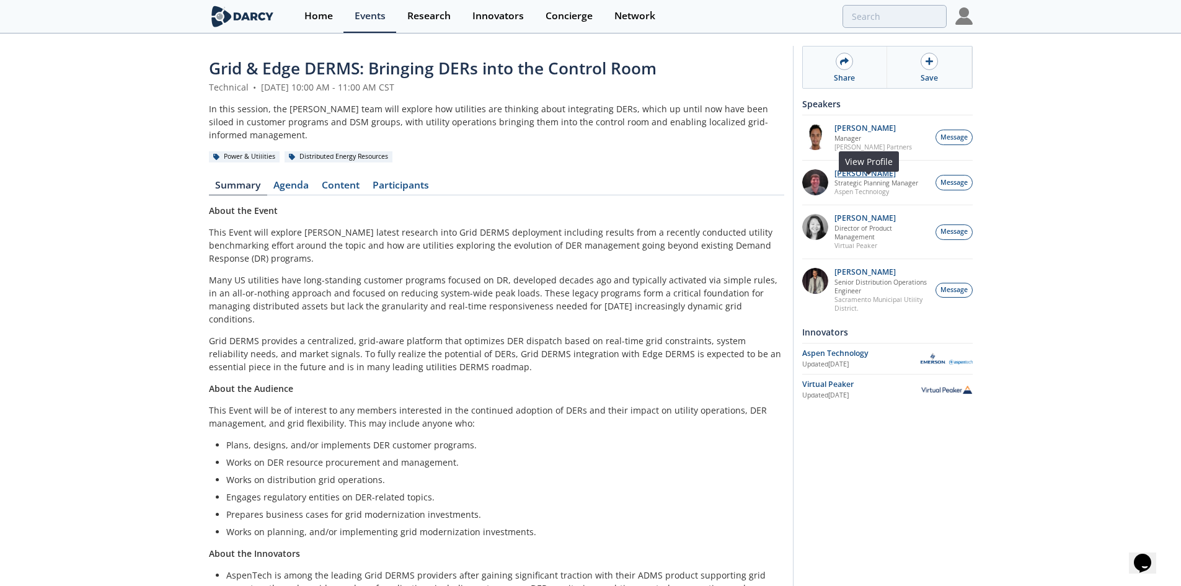
click at [881, 178] on p "[PERSON_NAME]" at bounding box center [877, 173] width 84 height 9
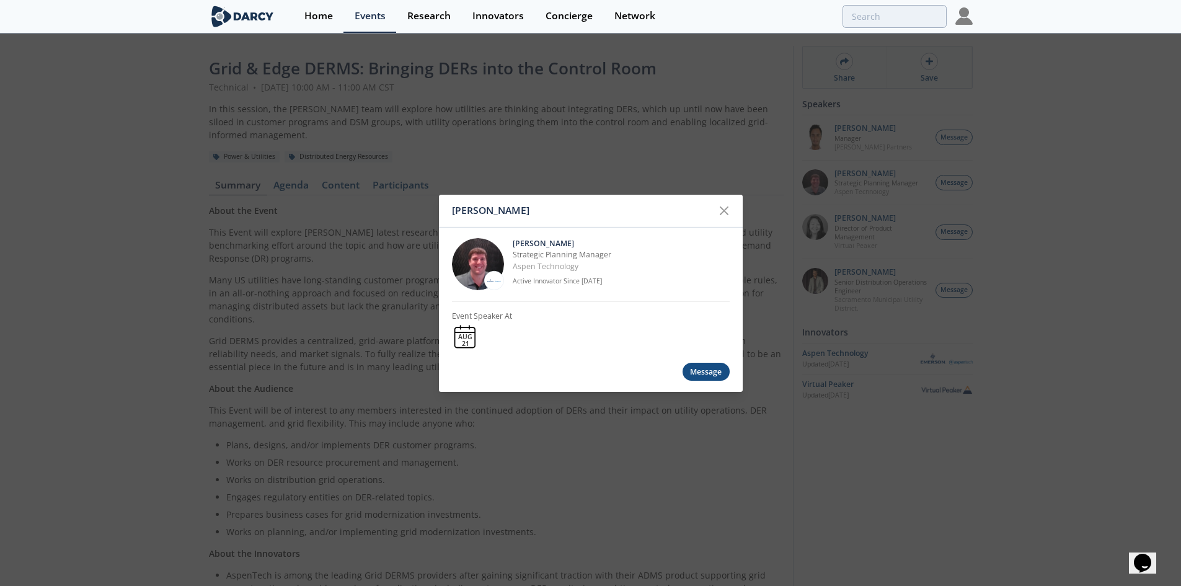
drag, startPoint x: 580, startPoint y: 239, endPoint x: 512, endPoint y: 242, distance: 68.3
click at [512, 242] on div "[PERSON_NAME] Strategic Planning Manager Aspen Technology Active Innovator Sinc…" at bounding box center [591, 264] width 278 height 74
copy p "[PERSON_NAME]"
drag, startPoint x: 595, startPoint y: 269, endPoint x: 514, endPoint y: 252, distance: 82.2
click at [514, 252] on div "[PERSON_NAME] Strategic Planning Manager Aspen Technology Active Innovator Sinc…" at bounding box center [621, 264] width 217 height 52
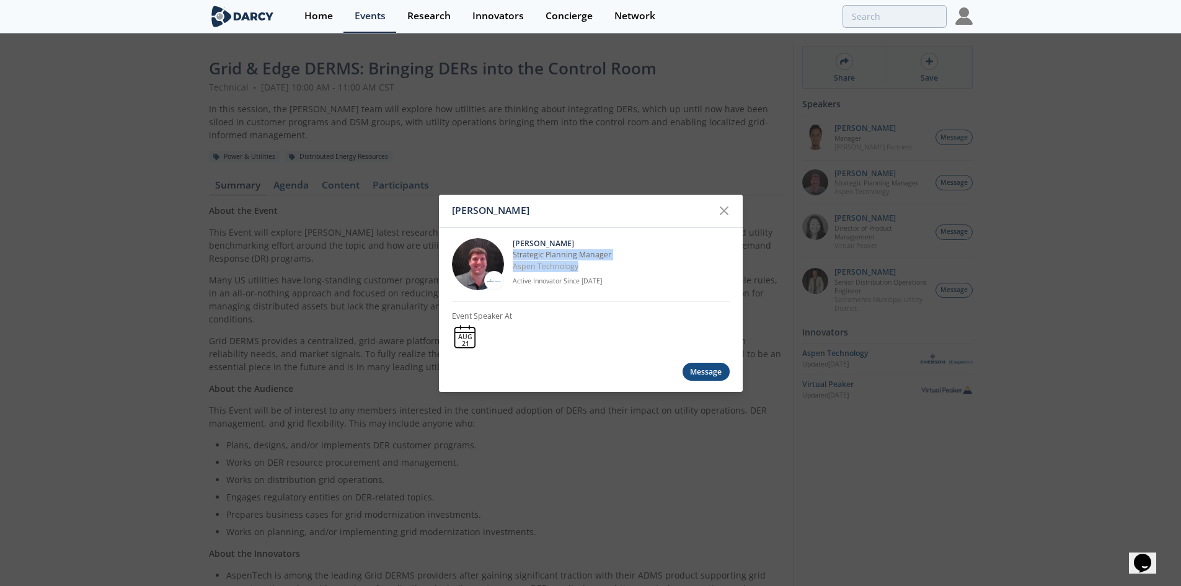
copy div "Strategic Planning Manager Aspen Technology"
click at [621, 148] on div "[PERSON_NAME] [PERSON_NAME] Strategic Planning Manager Aspen Technology Active …" at bounding box center [590, 293] width 1181 height 586
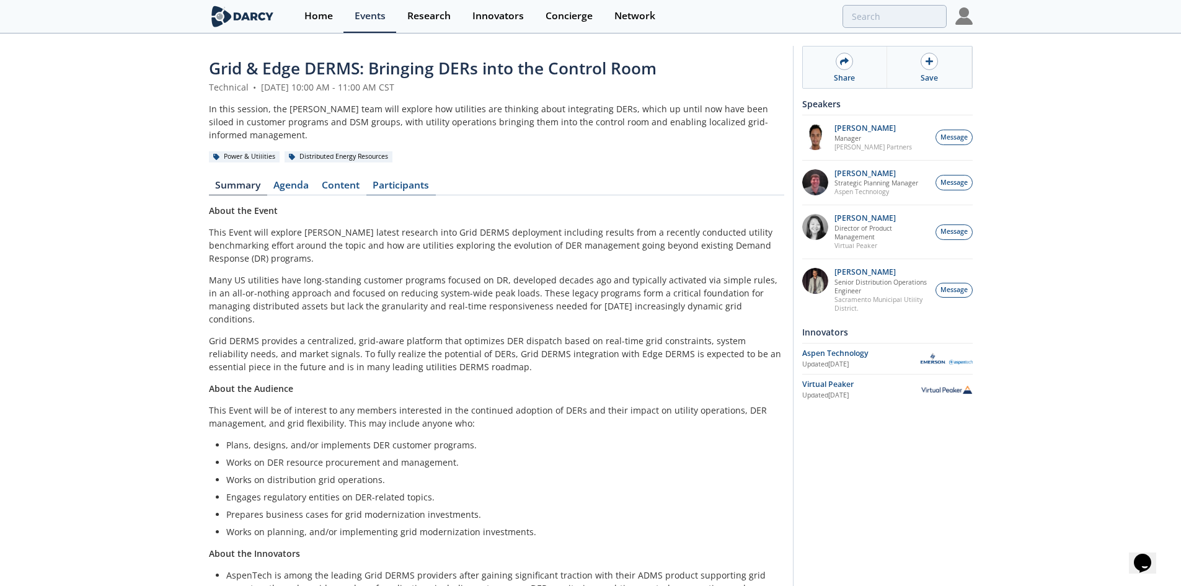
click at [399, 180] on link "Participants" at bounding box center [400, 187] width 69 height 15
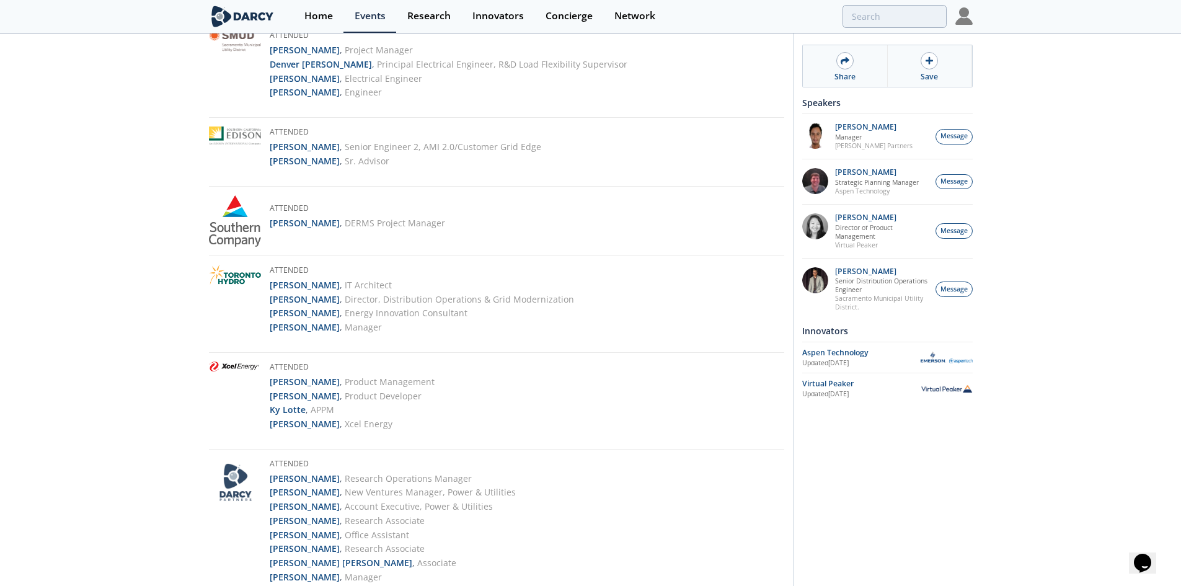
scroll to position [2385, 0]
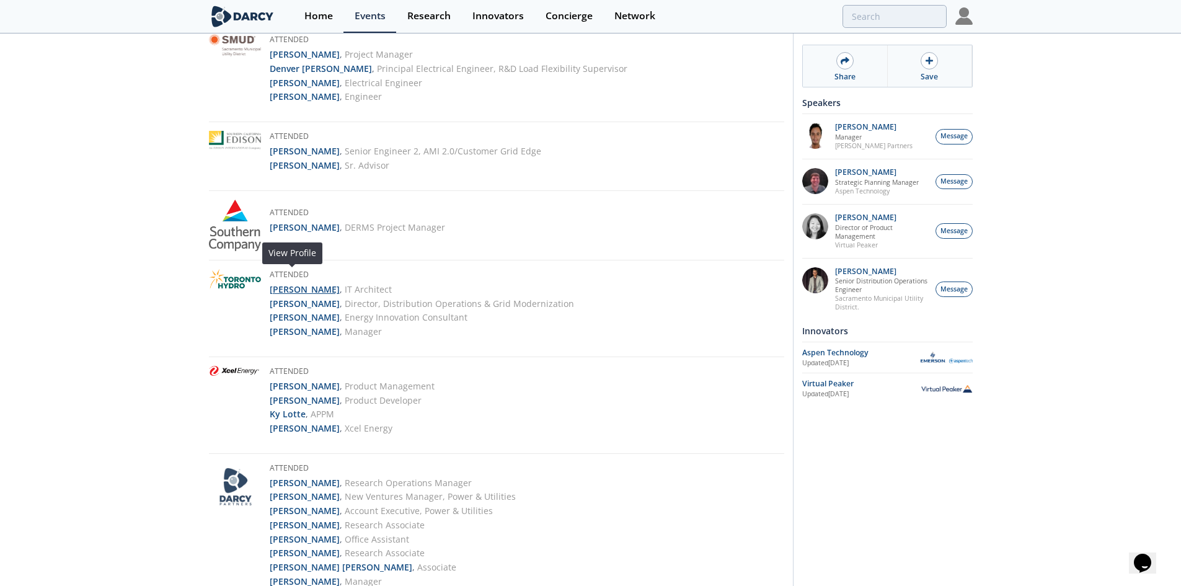
click at [295, 283] on strong "[PERSON_NAME]" at bounding box center [305, 289] width 70 height 12
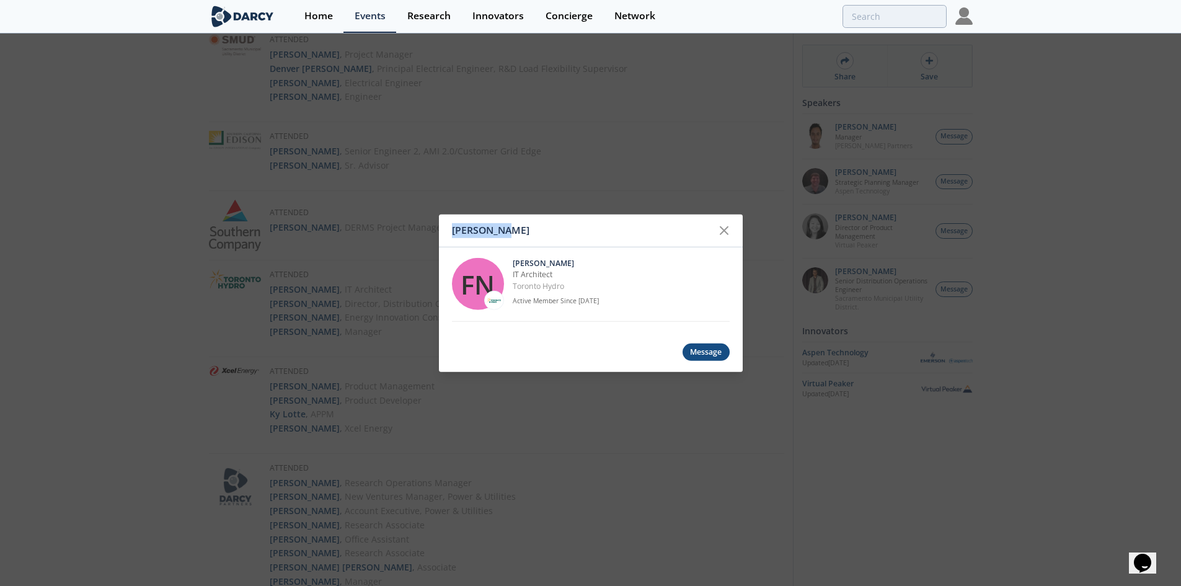
drag, startPoint x: 477, startPoint y: 228, endPoint x: 444, endPoint y: 227, distance: 32.9
click at [444, 227] on div "[PERSON_NAME]" at bounding box center [591, 230] width 304 height 33
copy div "[PERSON_NAME]"
drag, startPoint x: 584, startPoint y: 284, endPoint x: 513, endPoint y: 275, distance: 71.9
click at [513, 275] on div "[PERSON_NAME] IT Architect Toronto Hydro Active Member Since [DATE]" at bounding box center [621, 284] width 217 height 52
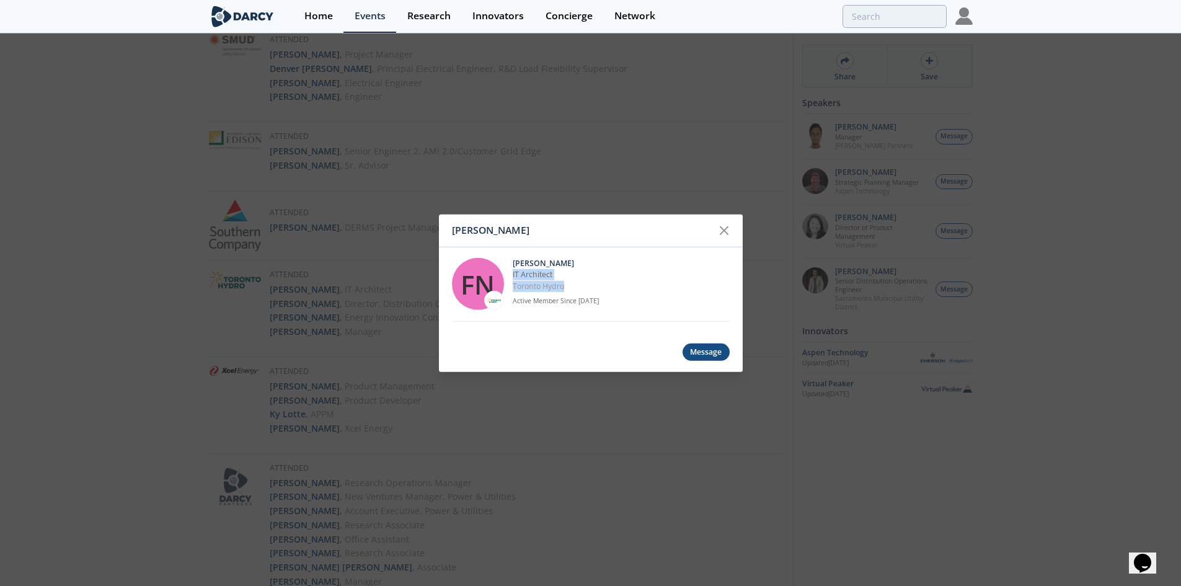
copy div "IT Architect Toronto Hydro"
